Goal: Task Accomplishment & Management: Manage account settings

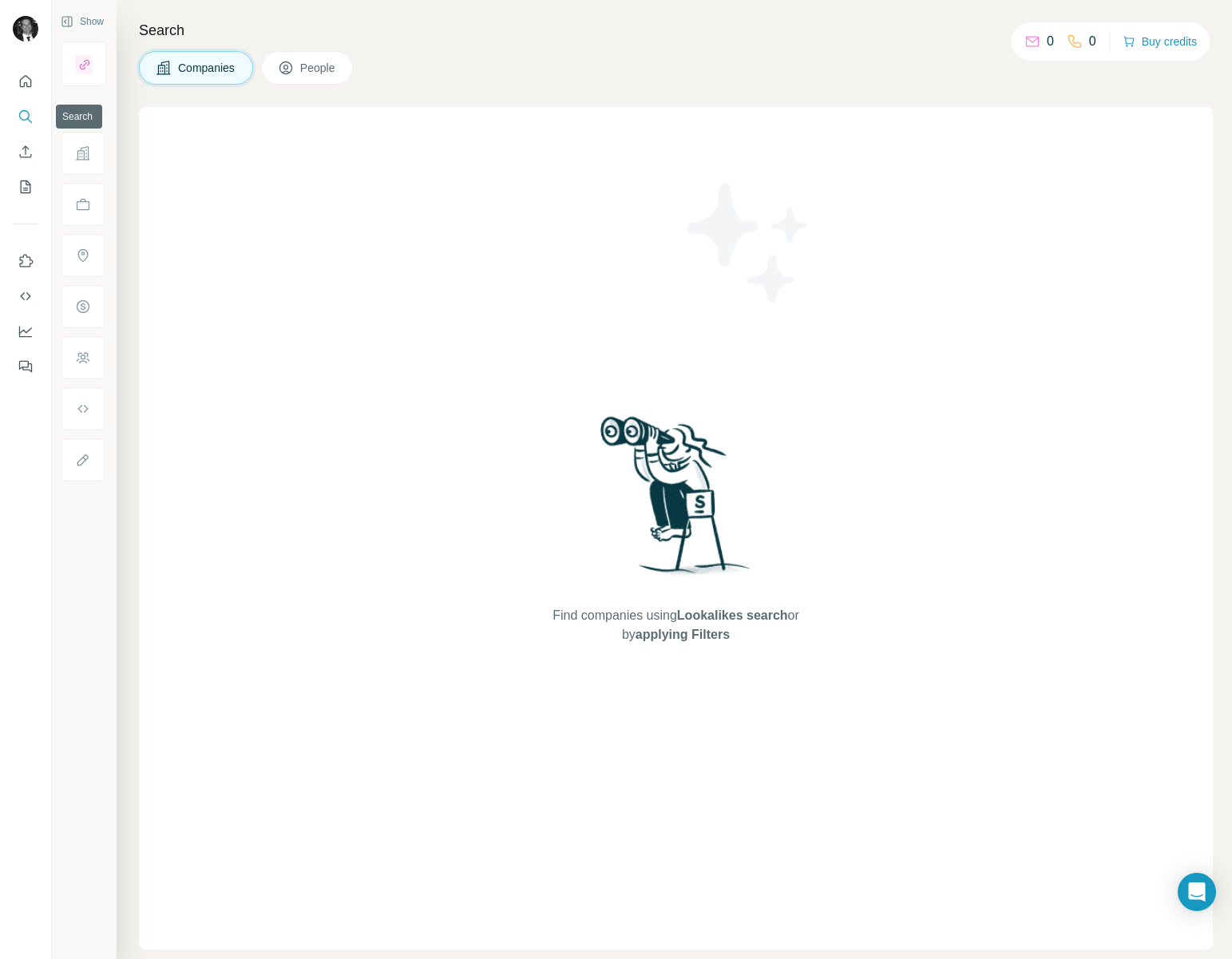
click at [23, 124] on button "Search" at bounding box center [26, 116] width 26 height 28
click at [303, 60] on span "People" at bounding box center [319, 67] width 37 height 16
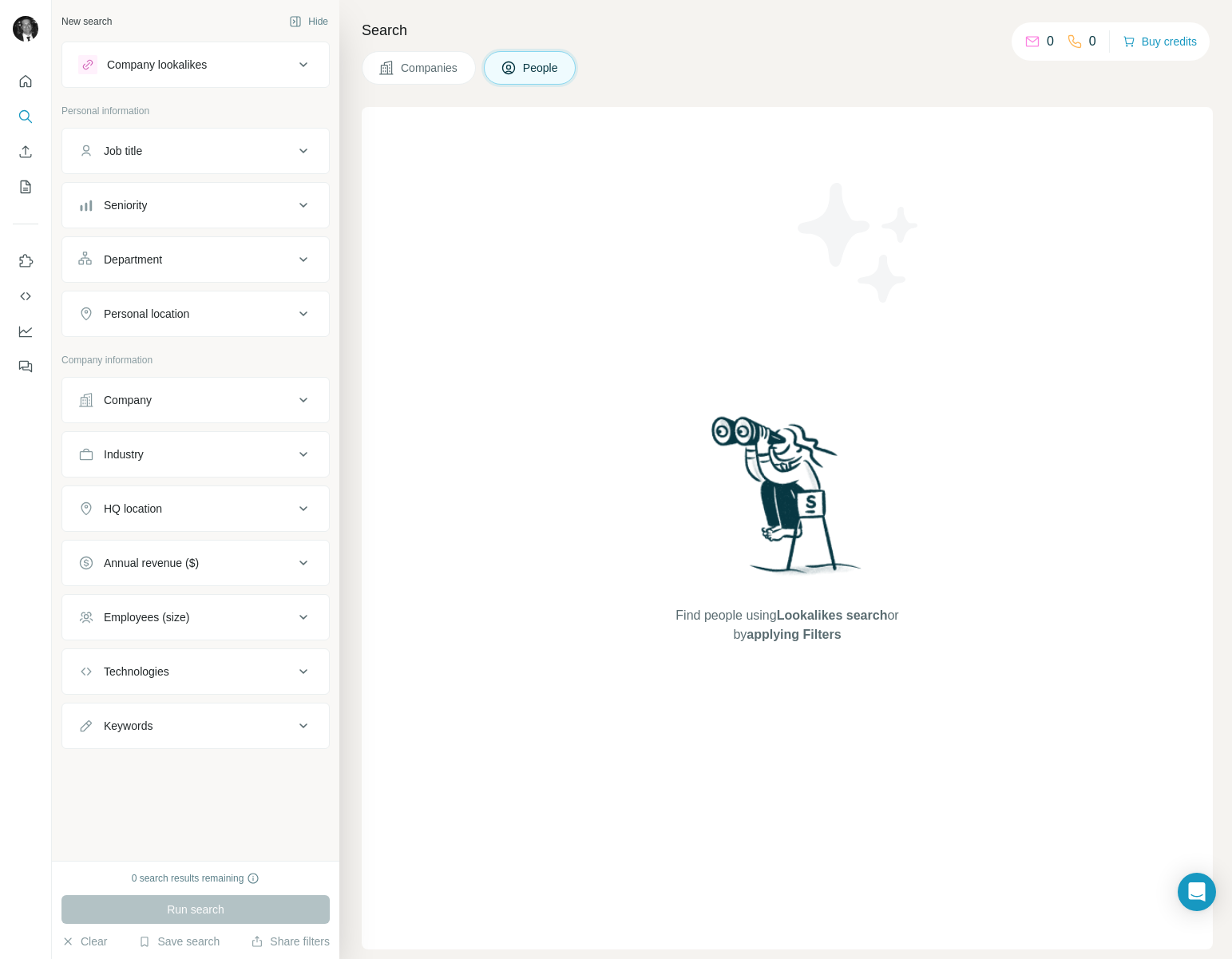
click at [304, 158] on icon at bounding box center [303, 151] width 19 height 19
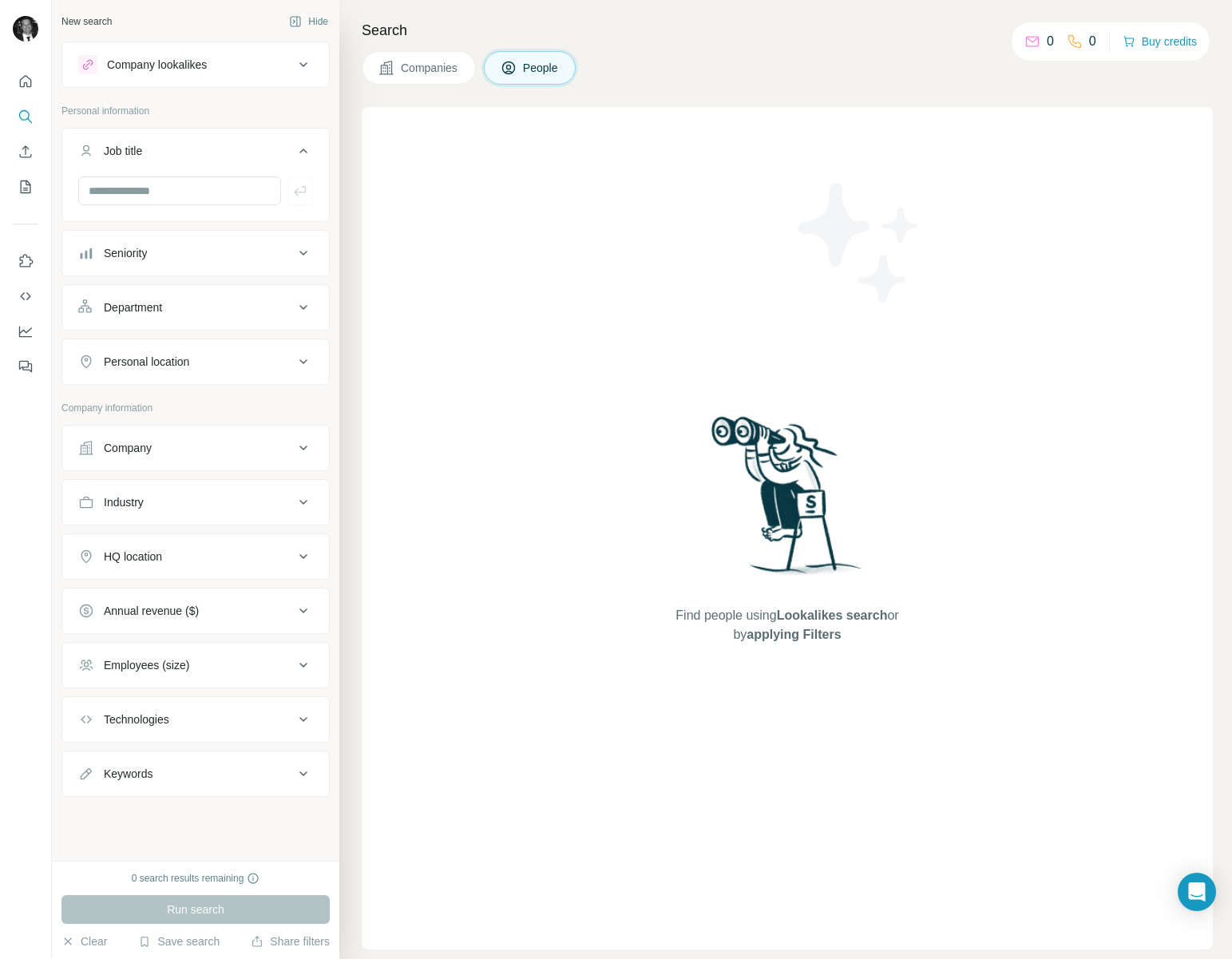
click at [303, 154] on icon at bounding box center [303, 151] width 19 height 19
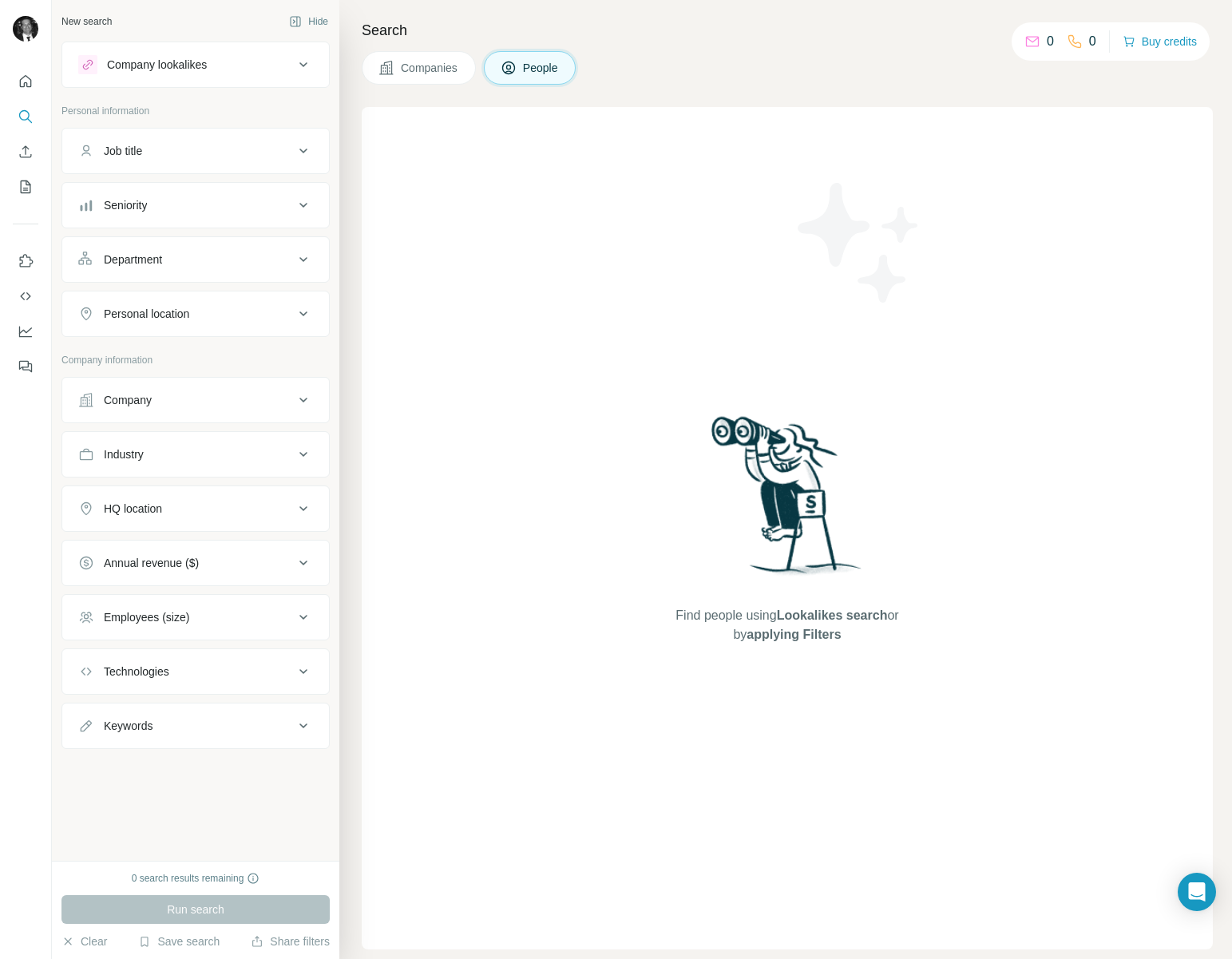
click at [618, 512] on div "Find people using Lookalikes search or by applying Filters" at bounding box center [787, 528] width 851 height 842
click at [21, 78] on icon "Quick start" at bounding box center [25, 81] width 16 height 16
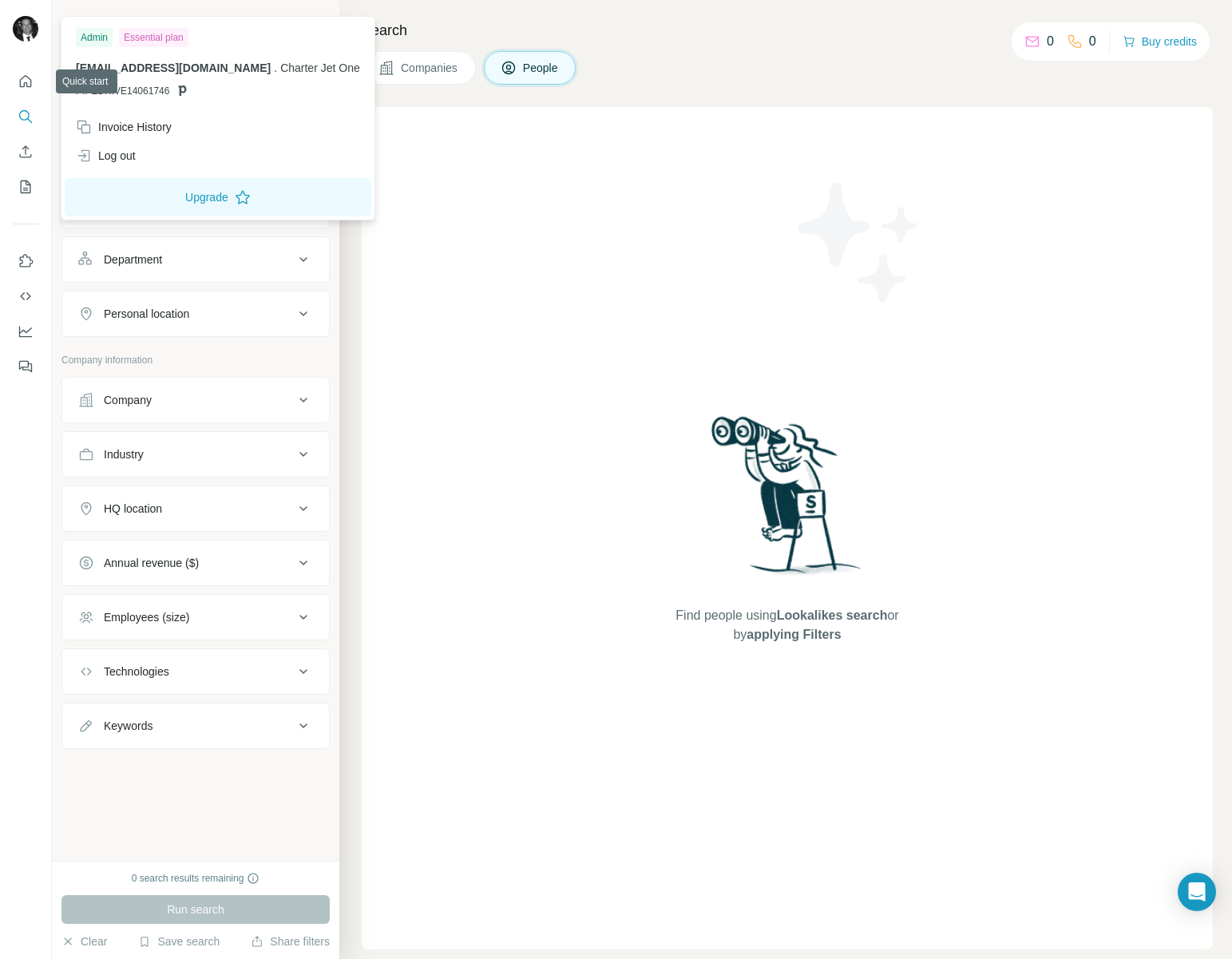
click at [19, 25] on img at bounding box center [26, 28] width 26 height 26
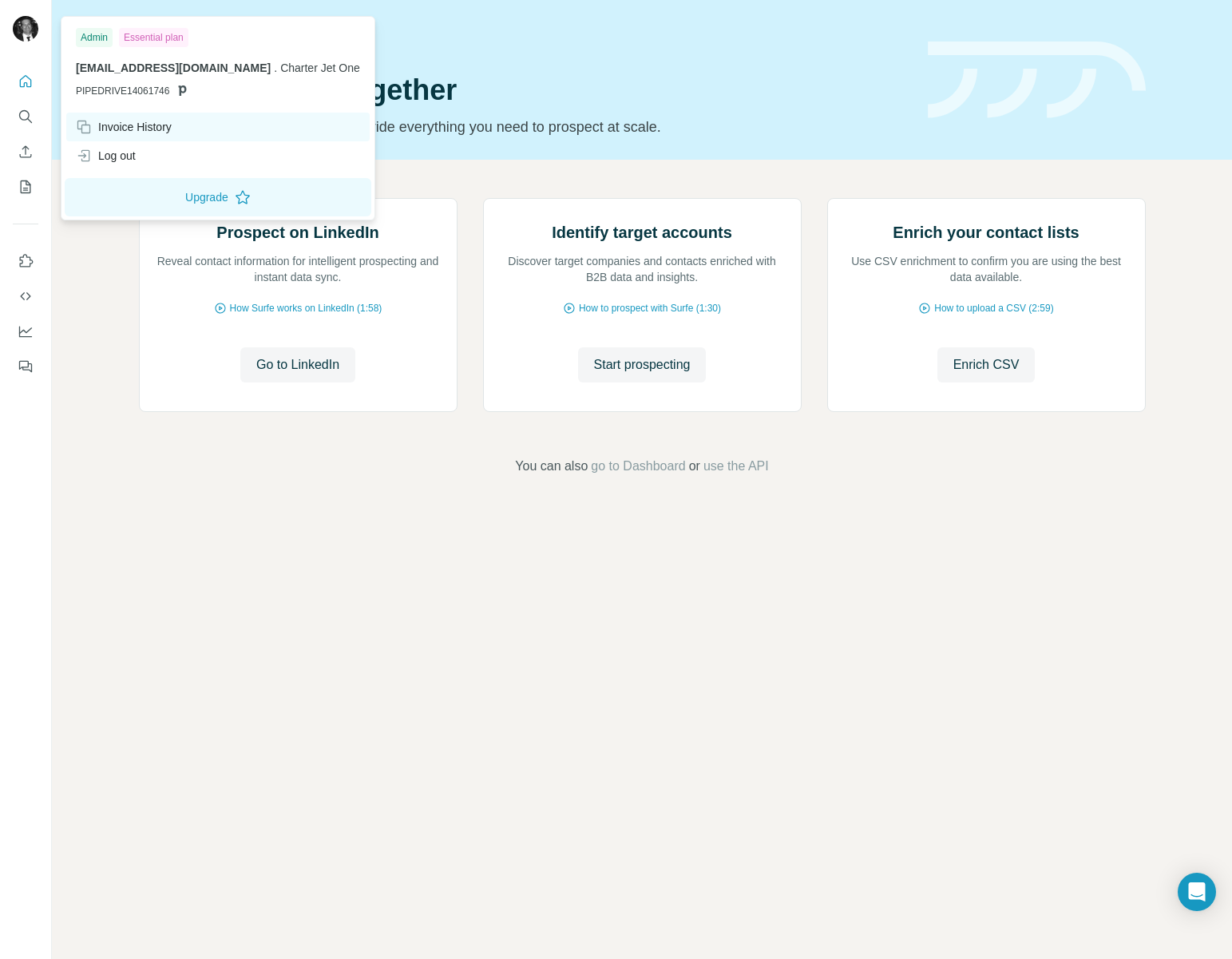
click at [123, 133] on div "Invoice History" at bounding box center [123, 127] width 96 height 16
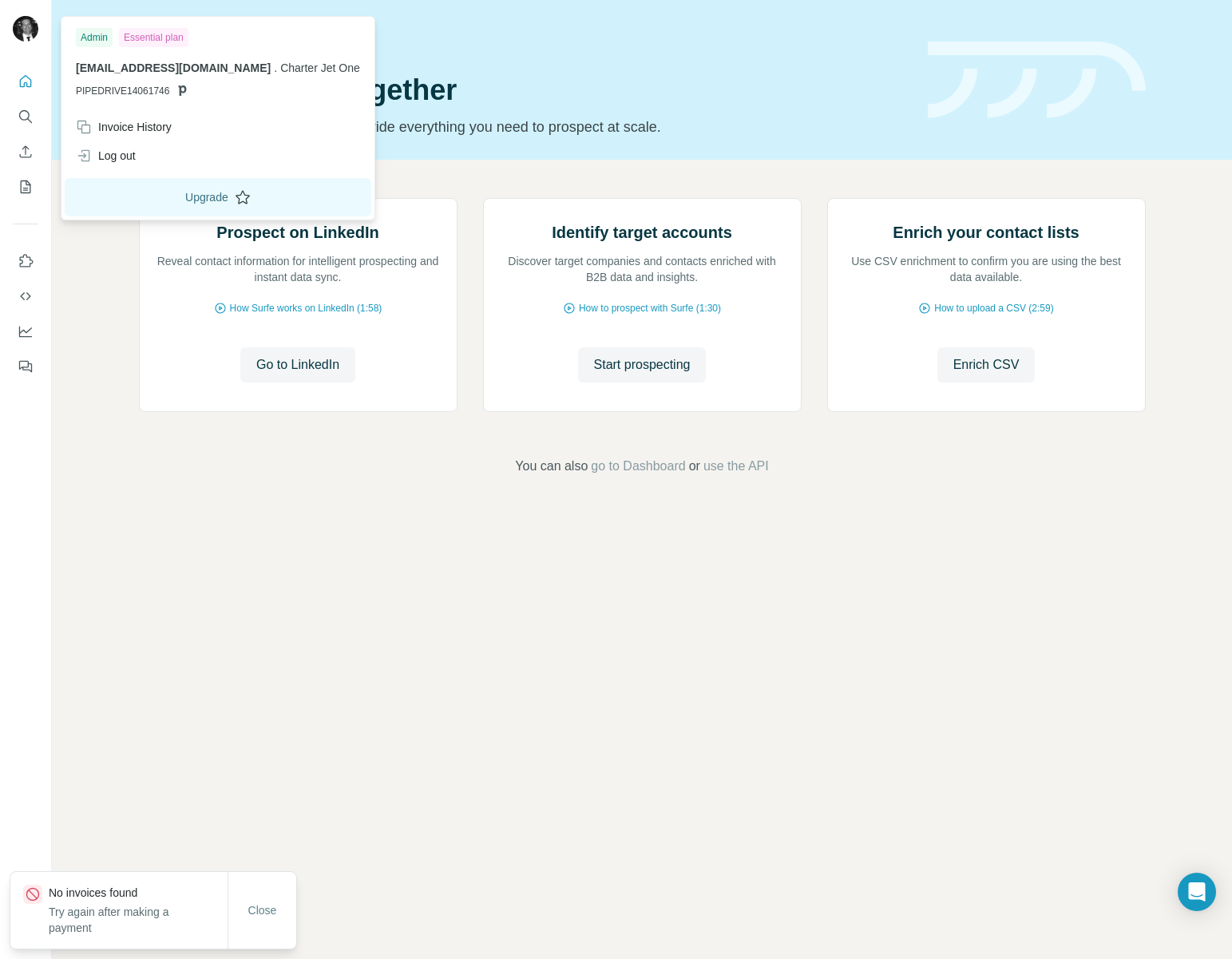
click at [142, 194] on button "Upgrade" at bounding box center [218, 197] width 306 height 38
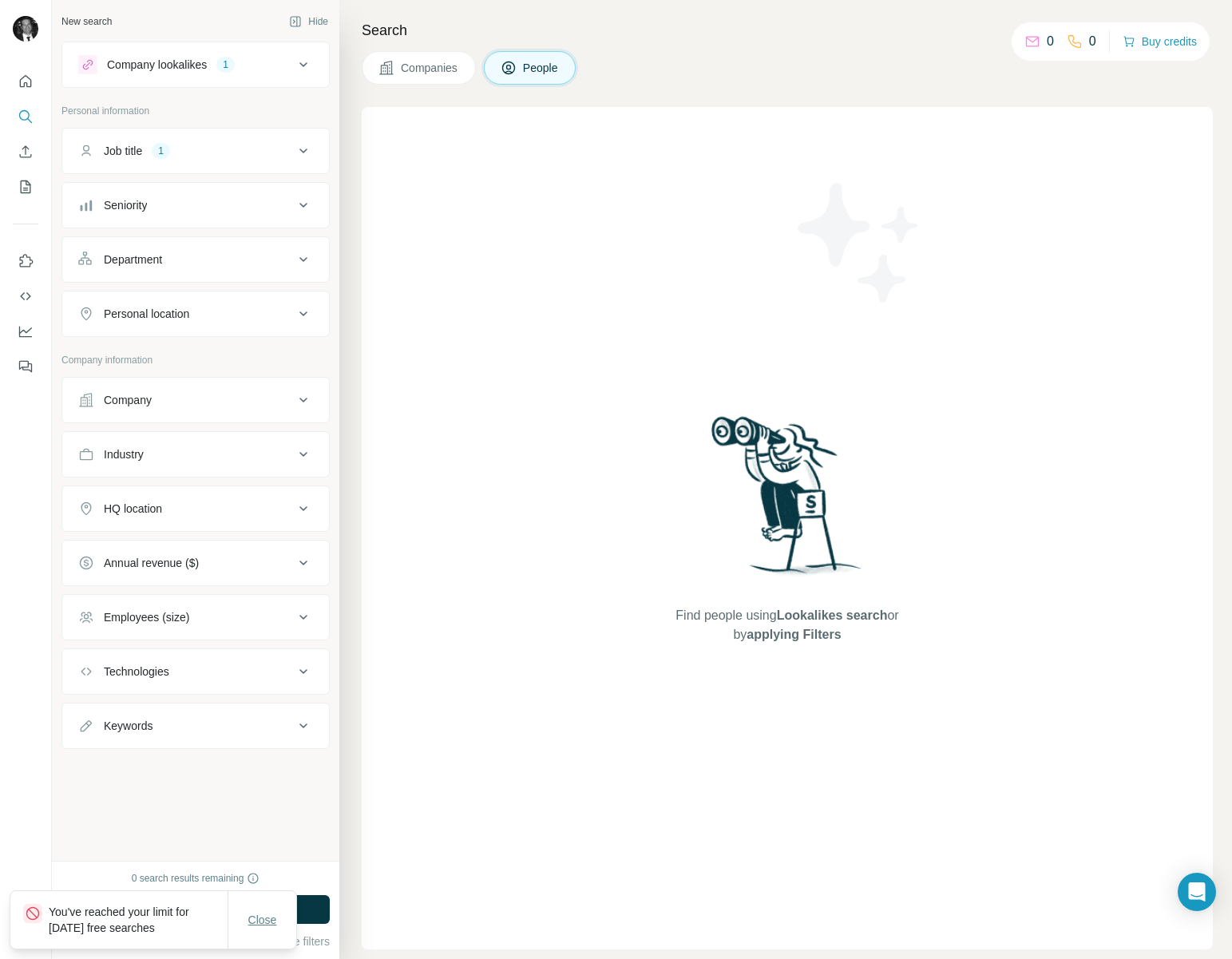
click at [268, 926] on span "Close" at bounding box center [262, 919] width 28 height 16
